Goal: Task Accomplishment & Management: Use online tool/utility

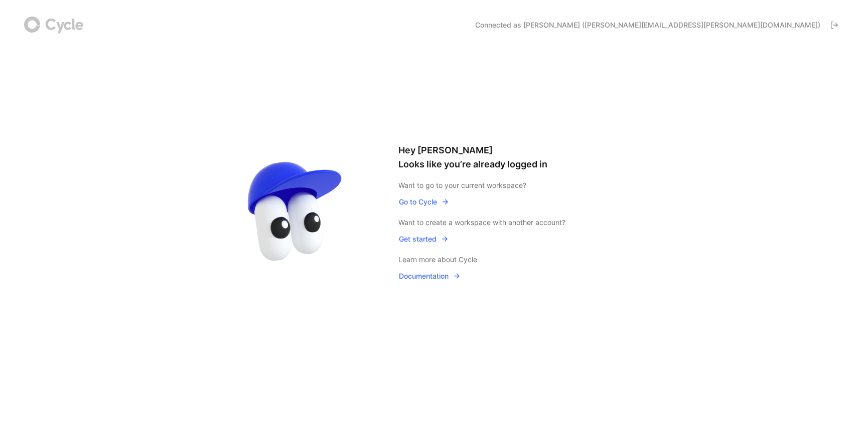
click at [427, 200] on span "Go to Cycle" at bounding box center [424, 202] width 50 height 12
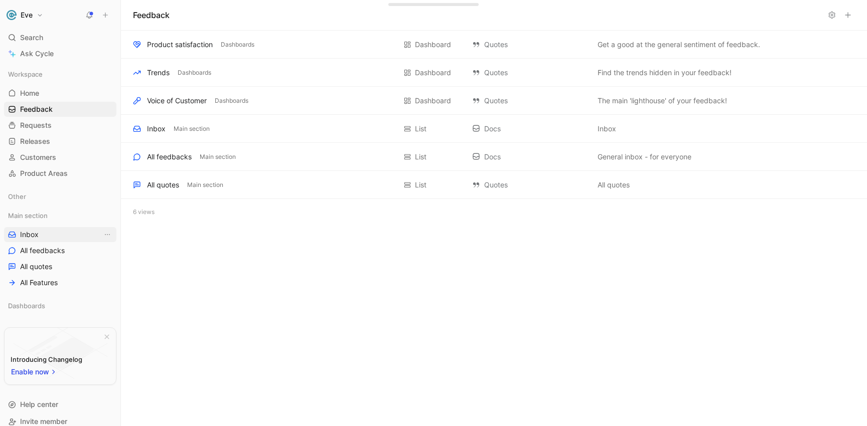
click at [35, 233] on span "Inbox" at bounding box center [29, 235] width 19 height 10
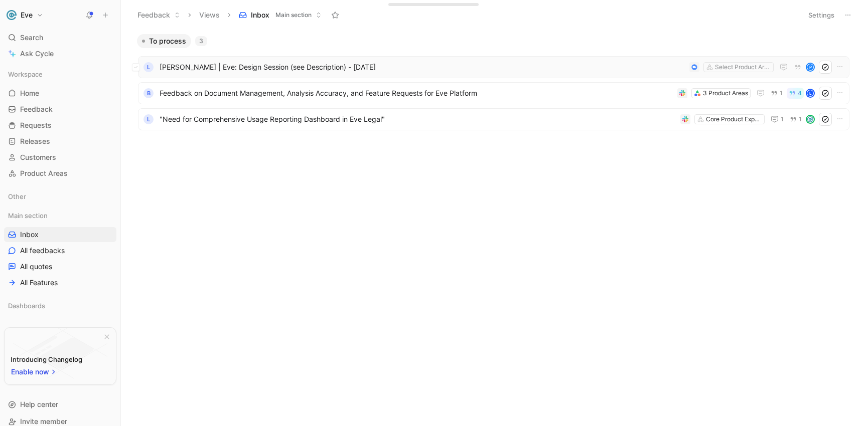
click at [288, 67] on span "[PERSON_NAME] | Eve: Design Session (see Description) - [DATE]" at bounding box center [423, 67] width 526 height 12
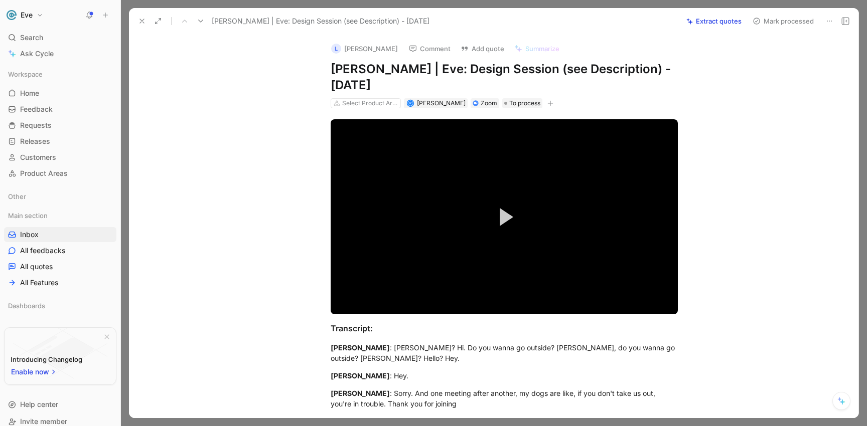
click at [713, 18] on button "Extract quotes" at bounding box center [714, 21] width 64 height 14
